Goal: Task Accomplishment & Management: Manage account settings

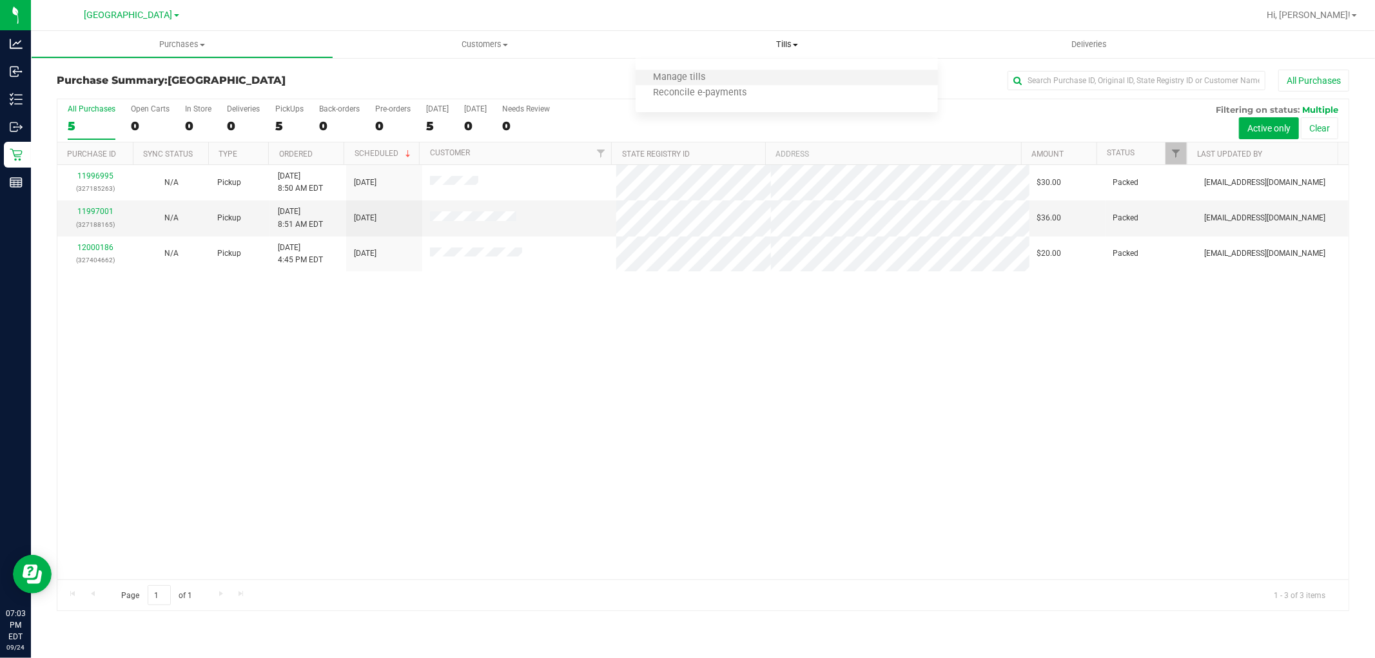
click at [729, 76] on li "Manage tills" at bounding box center [787, 77] width 302 height 15
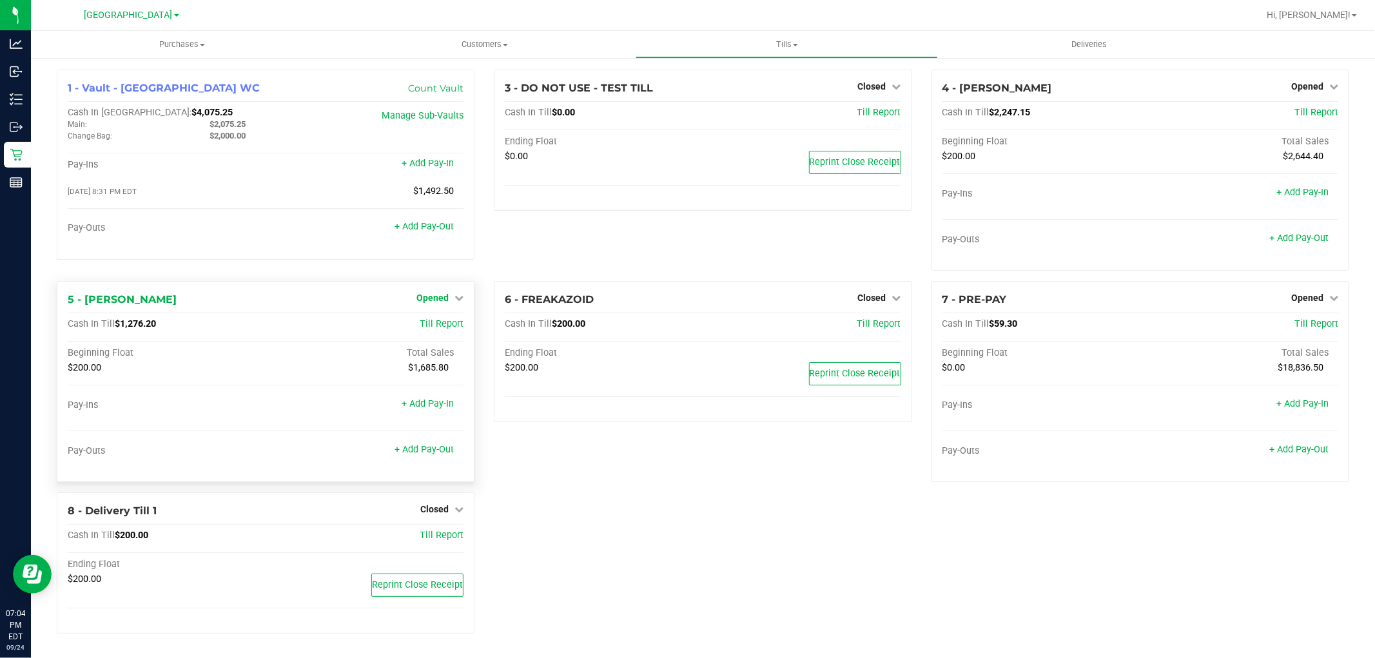
click at [447, 293] on span "Opened" at bounding box center [432, 298] width 32 height 10
click at [441, 323] on link "Close Till" at bounding box center [434, 325] width 35 height 10
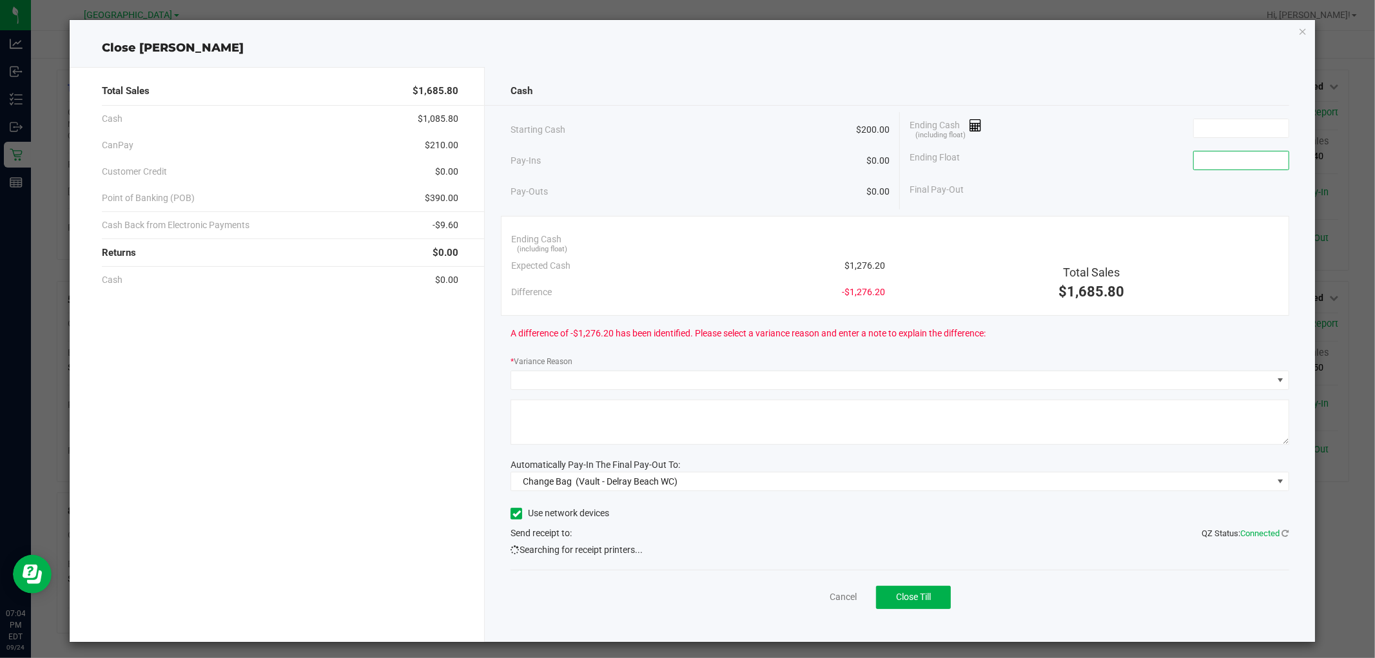
click at [1225, 162] on input at bounding box center [1241, 160] width 95 height 18
type input "$200.00"
click at [1220, 137] on input at bounding box center [1241, 128] width 95 height 18
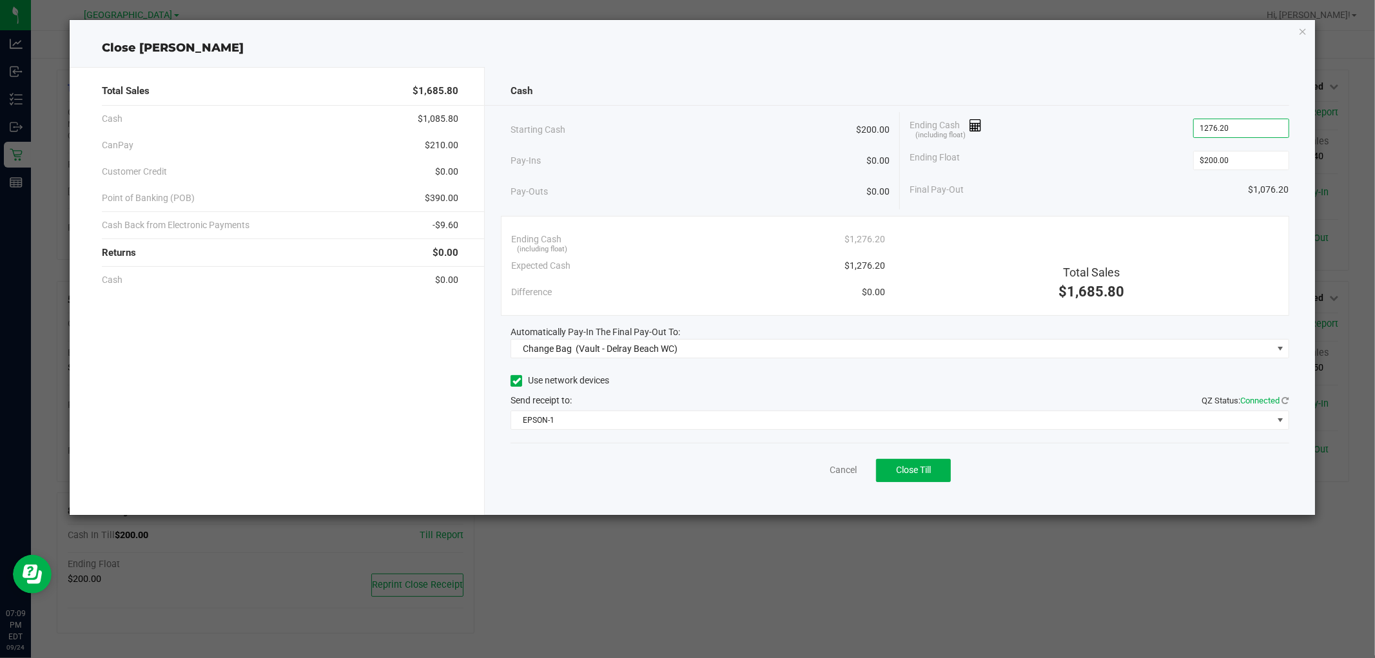
type input "$1,276.20"
drag, startPoint x: 797, startPoint y: 332, endPoint x: 803, endPoint y: 337, distance: 7.4
click at [798, 331] on div "Automatically Pay-In The Final Pay-Out To:" at bounding box center [900, 333] width 778 height 14
drag, startPoint x: 803, startPoint y: 342, endPoint x: 782, endPoint y: 353, distance: 23.9
click at [803, 344] on span "Change Bag (Vault - Delray Beach WC)" at bounding box center [891, 349] width 761 height 18
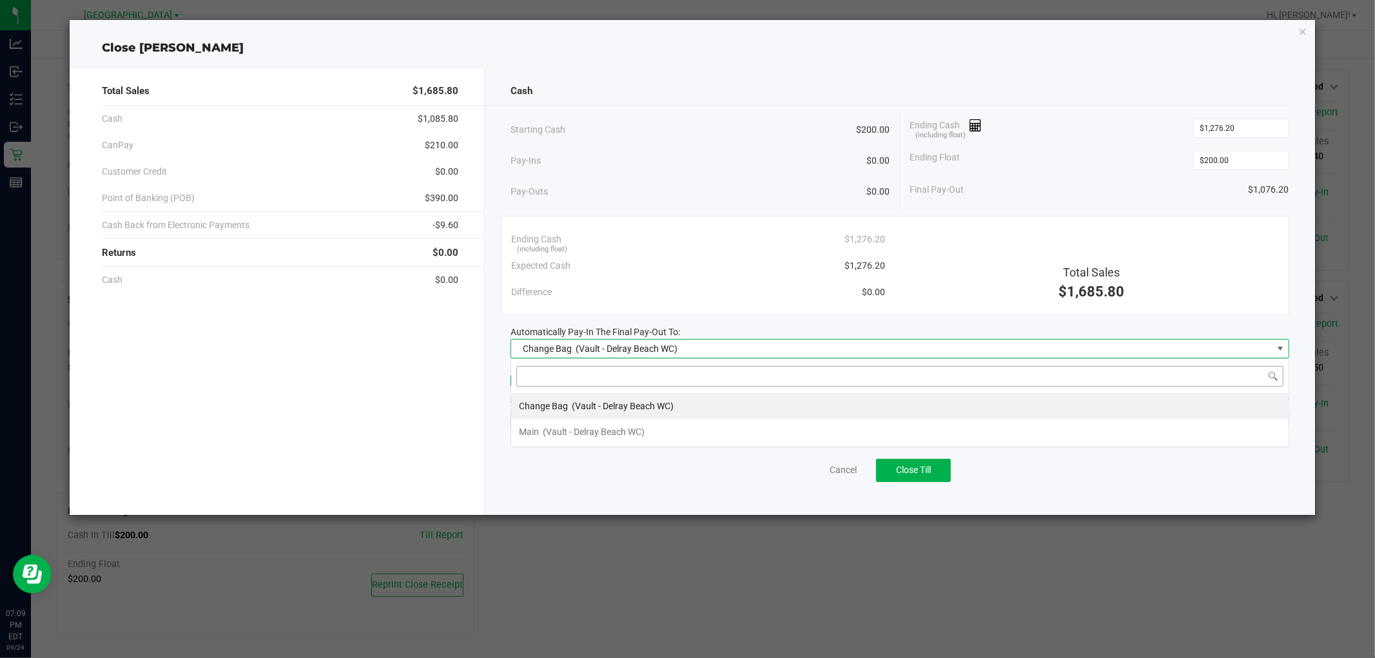
scroll to position [19, 778]
click at [605, 433] on span "(Vault - Delray Beach WC)" at bounding box center [594, 432] width 102 height 10
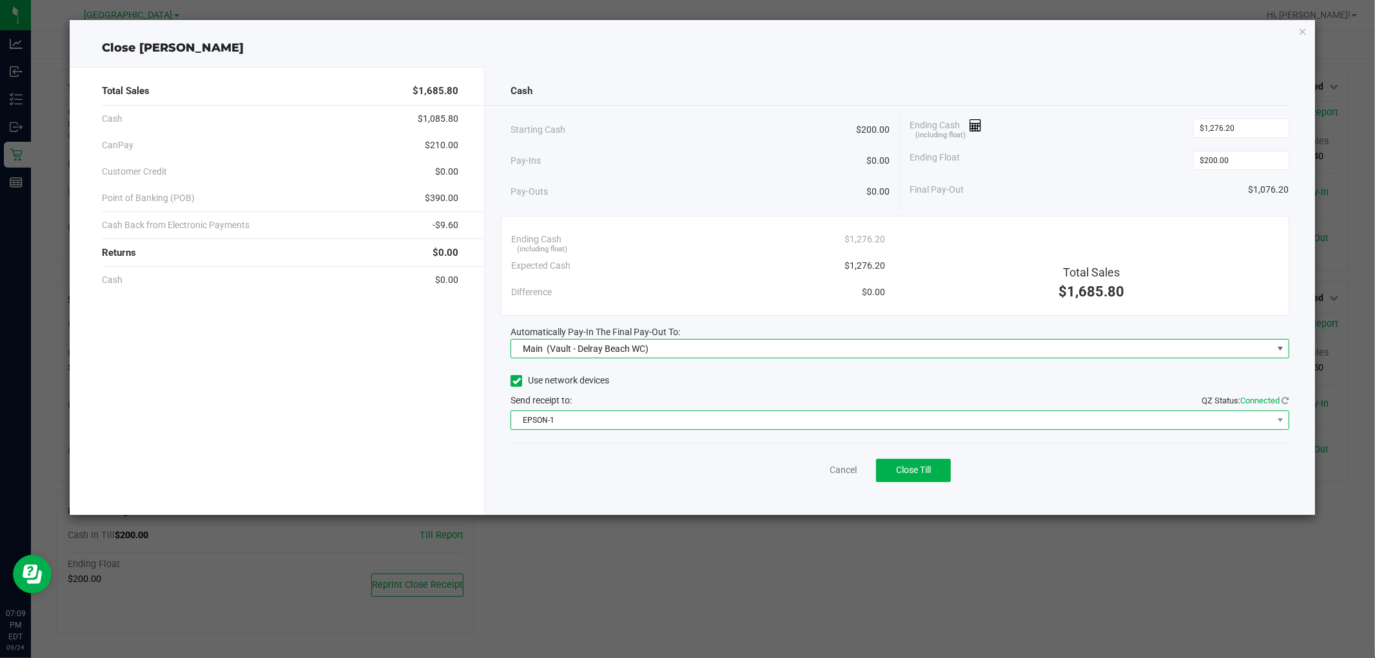
click at [634, 416] on span "EPSON-1" at bounding box center [891, 420] width 761 height 18
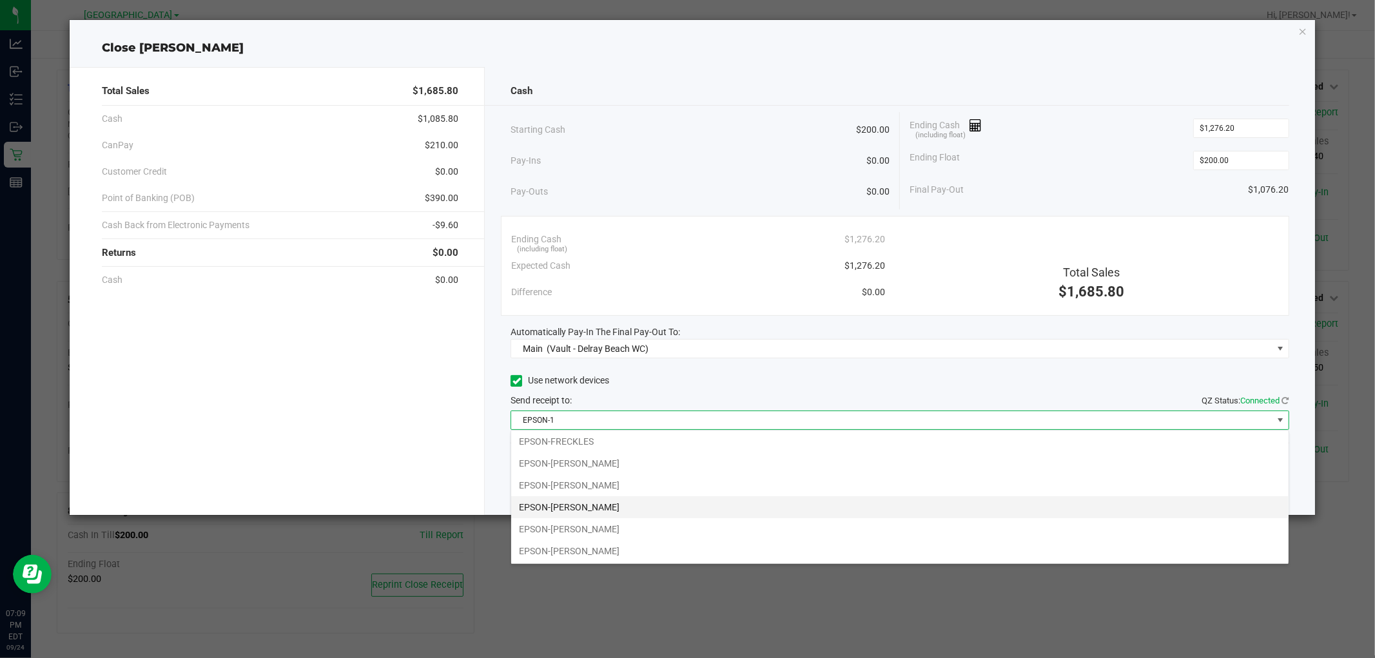
scroll to position [91, 0]
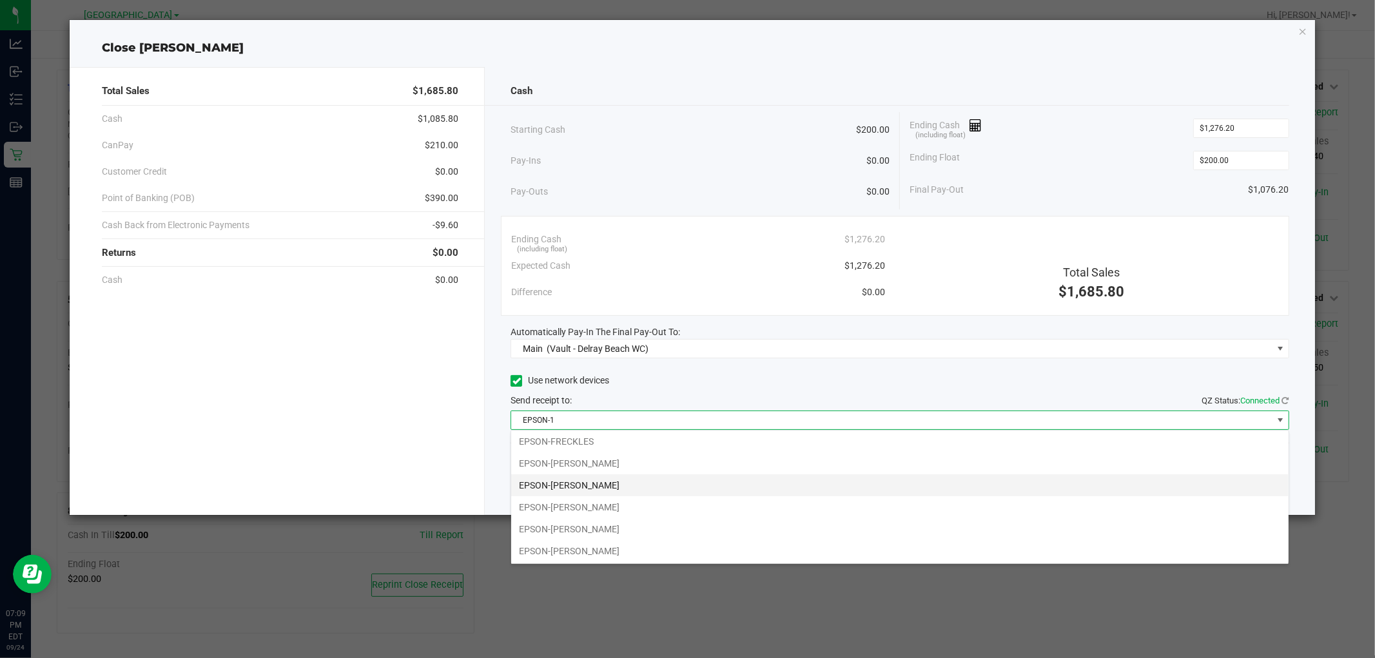
click at [662, 485] on li "EPSON-[PERSON_NAME]" at bounding box center [899, 485] width 777 height 22
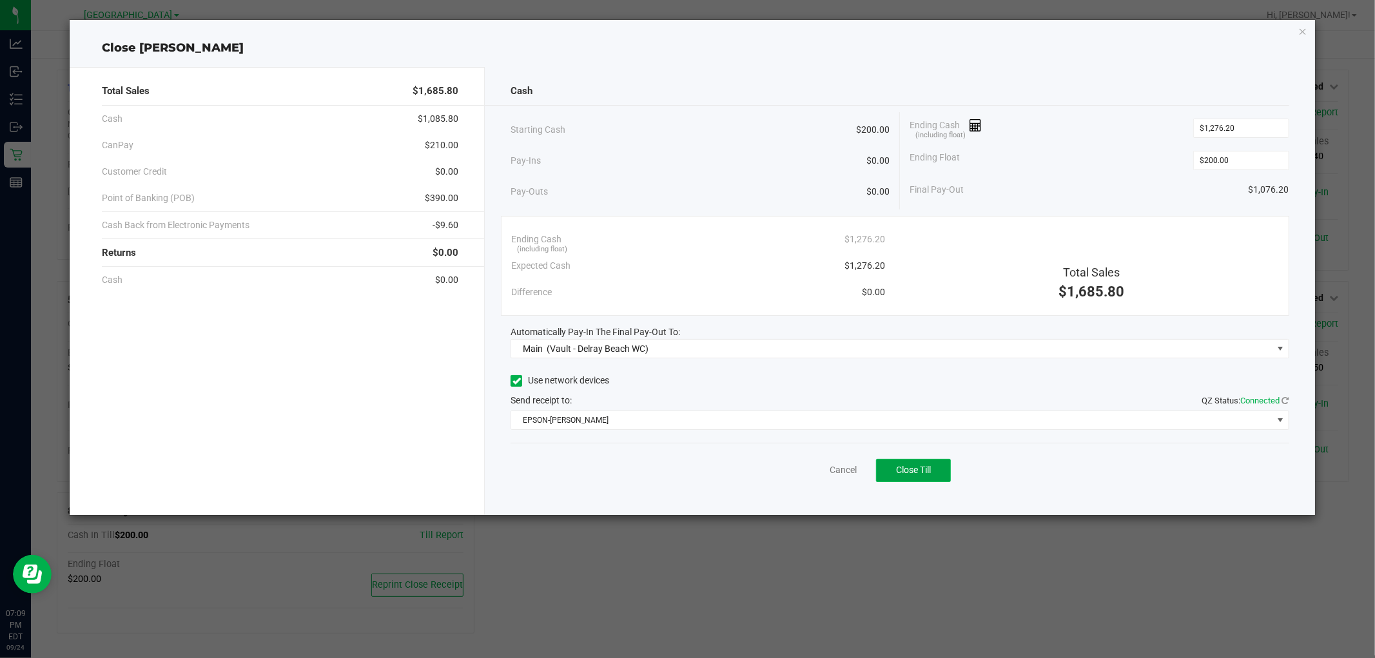
click at [930, 468] on span "Close Till" at bounding box center [913, 470] width 35 height 10
click at [1303, 30] on icon "button" at bounding box center [1302, 30] width 9 height 15
